Goal: Task Accomplishment & Management: Manage account settings

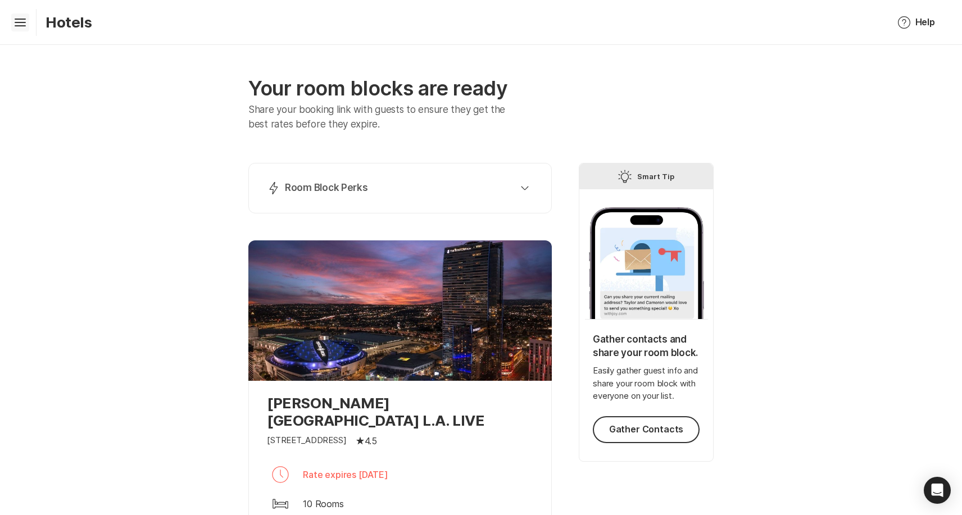
click at [21, 21] on icon "Hamburger" at bounding box center [20, 22] width 18 height 18
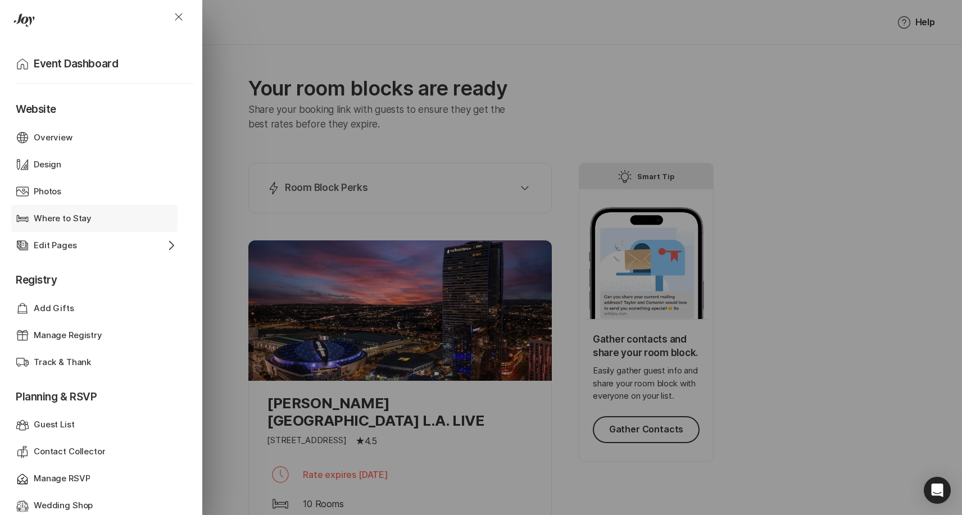
click at [79, 214] on p "Where to Stay" at bounding box center [63, 218] width 58 height 13
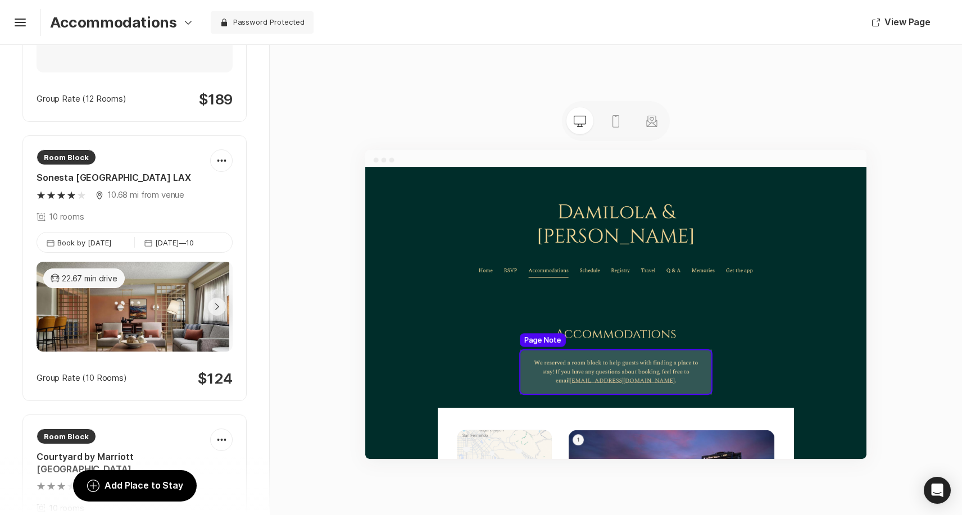
scroll to position [614, 0]
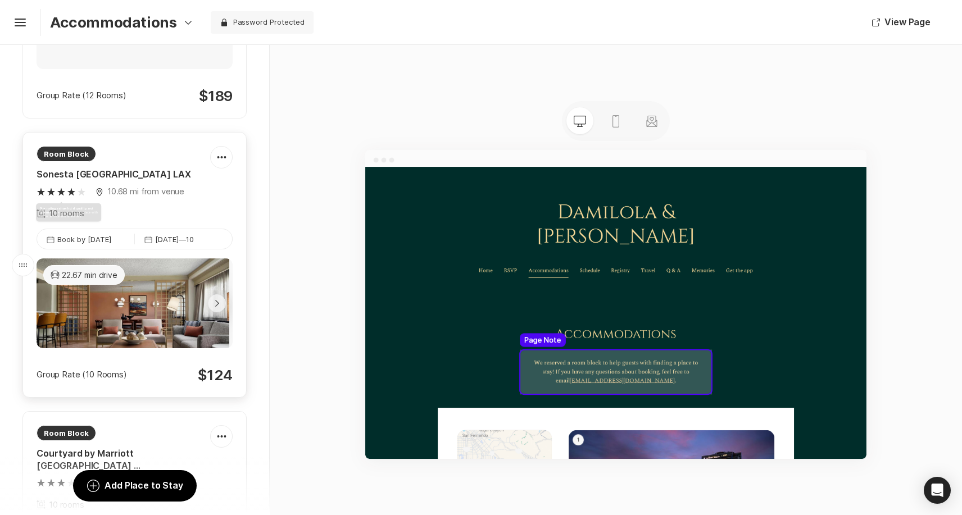
click at [107, 183] on div "Room Block [GEOGRAPHIC_DATA] LAX Star ratings show hotel quality, not reviews. …" at bounding box center [124, 183] width 174 height 74
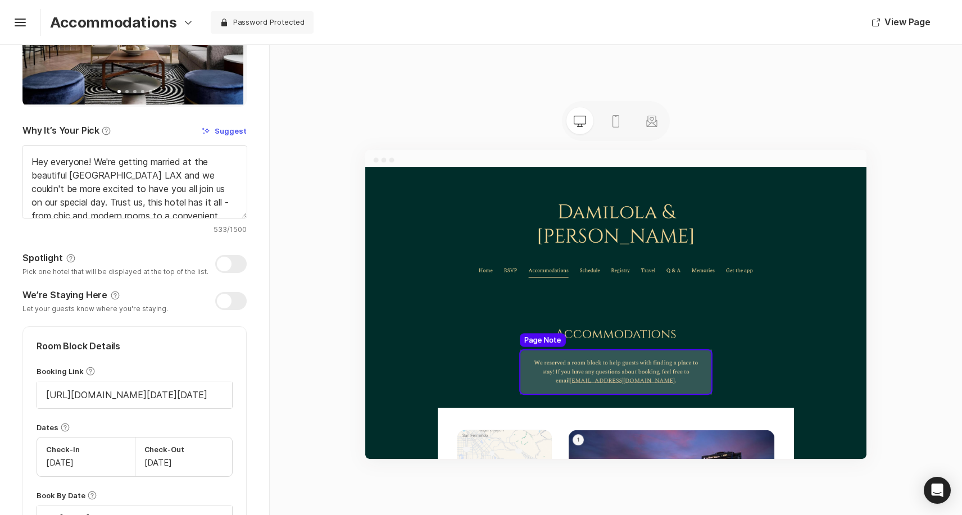
scroll to position [273, 0]
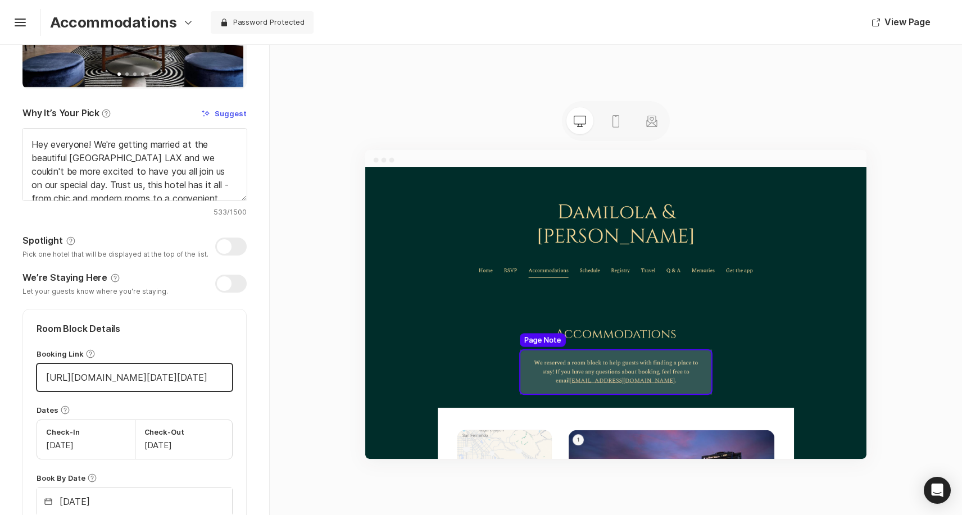
click at [115, 375] on input "[URL][DOMAIN_NAME][DATE][DATE]" at bounding box center [134, 377] width 195 height 27
click at [158, 379] on input "[URL][DOMAIN_NAME][DATE][DATE]" at bounding box center [134, 377] width 195 height 27
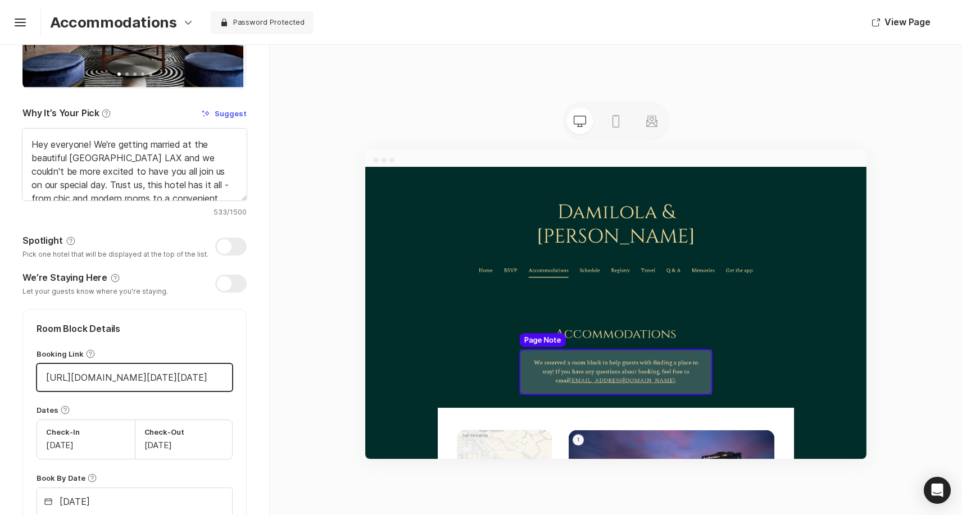
click at [158, 379] on input "[URL][DOMAIN_NAME][DATE][DATE]" at bounding box center [134, 377] width 195 height 27
click at [257, 294] on div "Chevron Left Square Help Edit Hotel [GEOGRAPHIC_DATA] LAX 10.68 mi from venue A…" at bounding box center [134, 277] width 269 height 1010
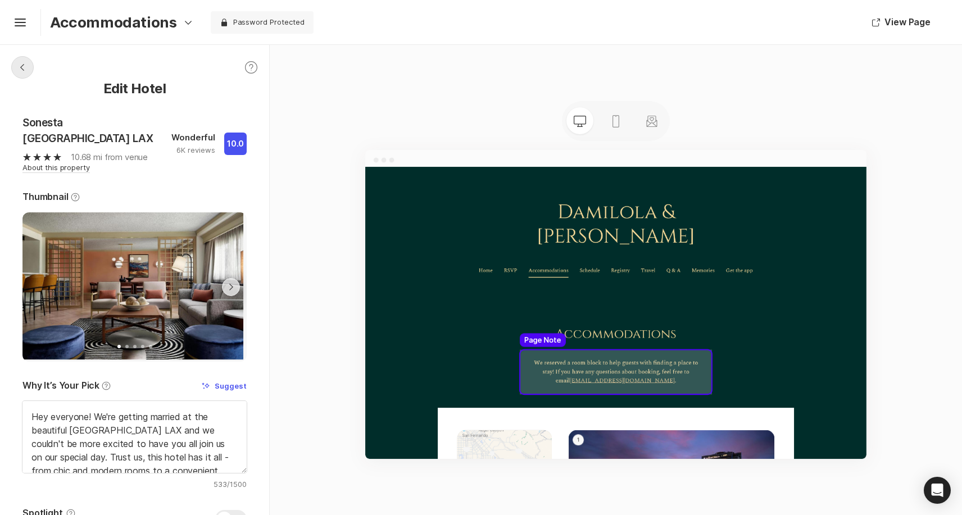
click at [30, 69] on div "Chevron Left Square" at bounding box center [22, 67] width 22 height 22
